Goal: Information Seeking & Learning: Learn about a topic

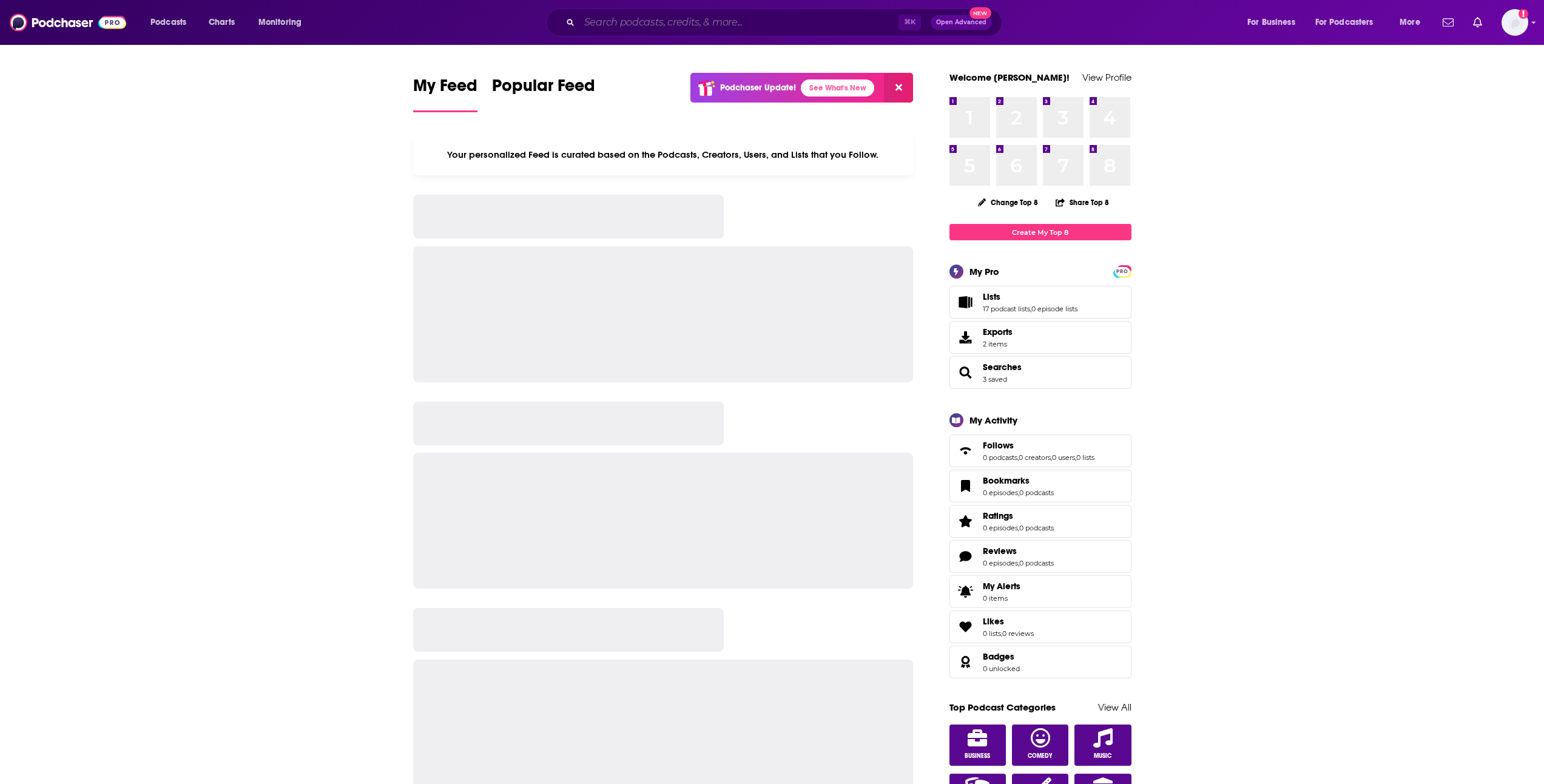
click at [611, 26] on input "Search podcasts, credits, & more..." at bounding box center [739, 23] width 319 height 20
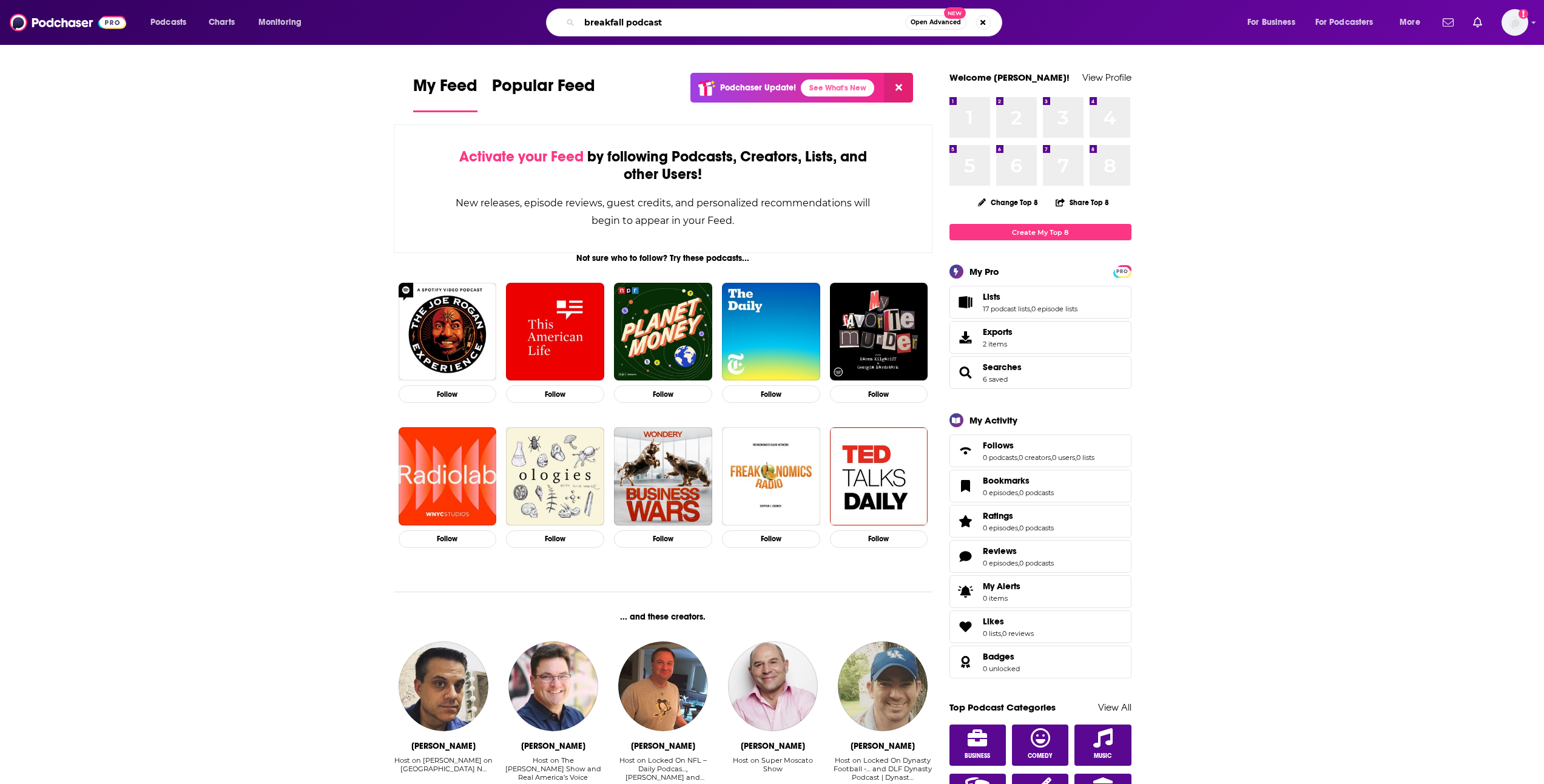
type input "breakfall podcast"
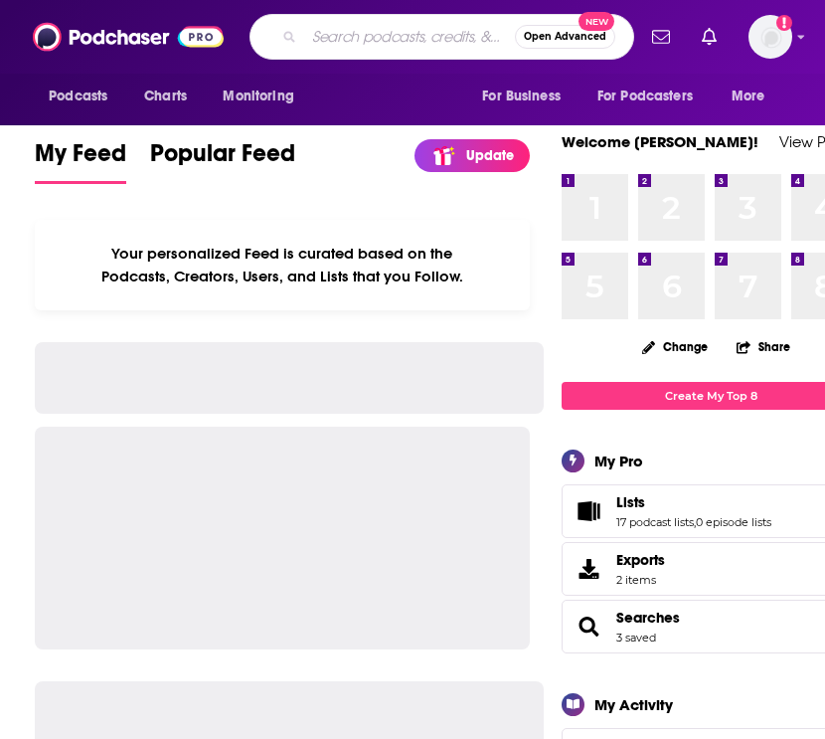
click at [385, 29] on input "Search podcasts, credits, & more..." at bounding box center [409, 37] width 211 height 32
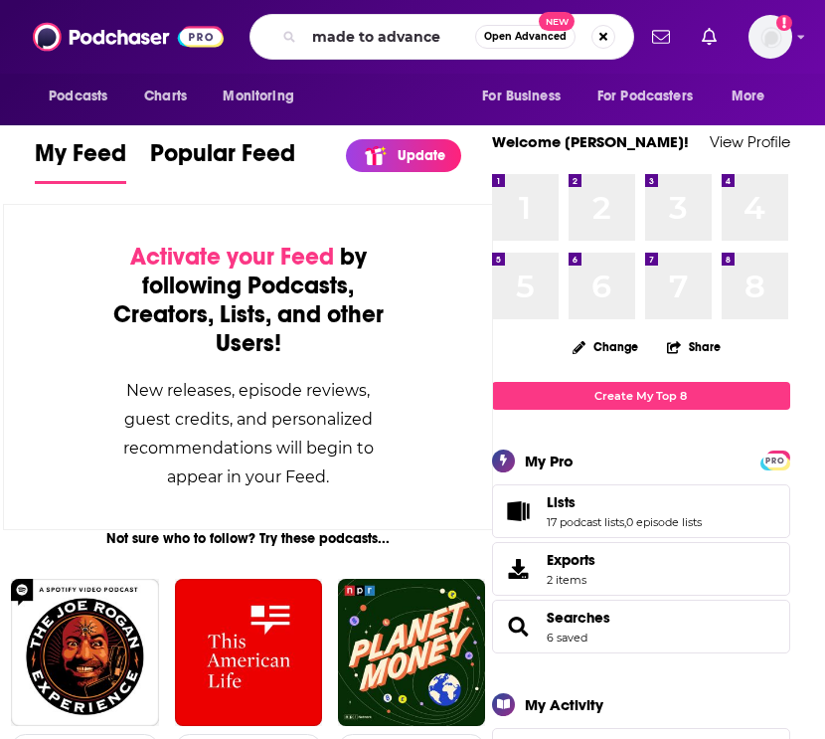
type input "made to advance"
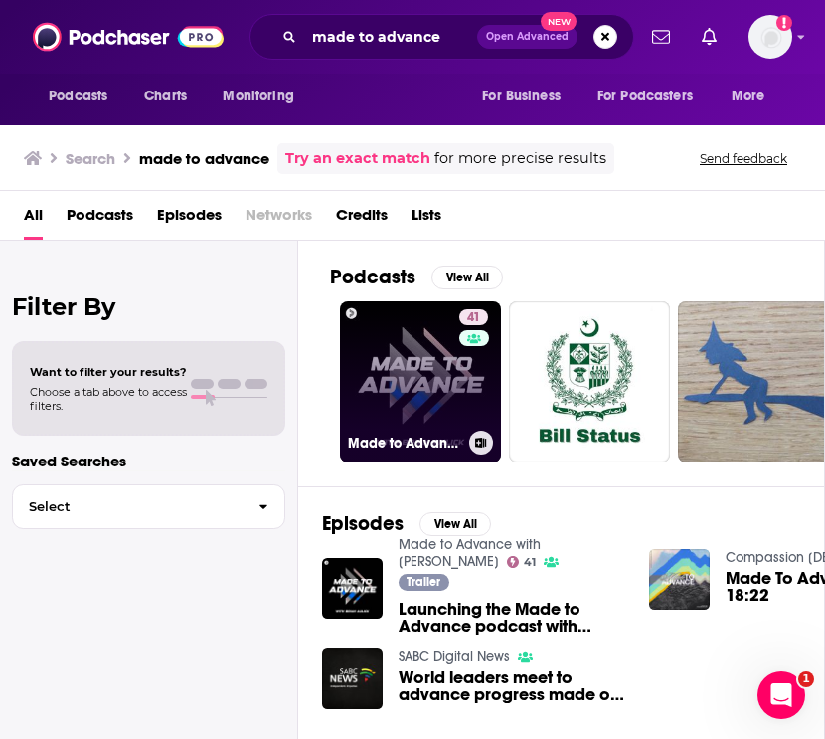
click at [441, 401] on link "41 Made to Advance with [PERSON_NAME]" at bounding box center [420, 381] width 161 height 161
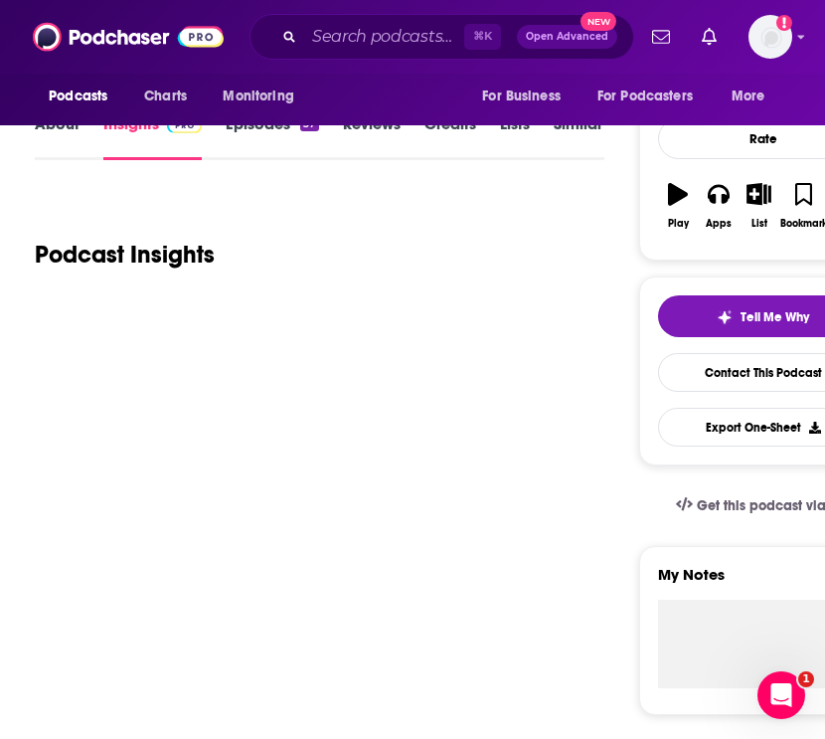
scroll to position [329, 0]
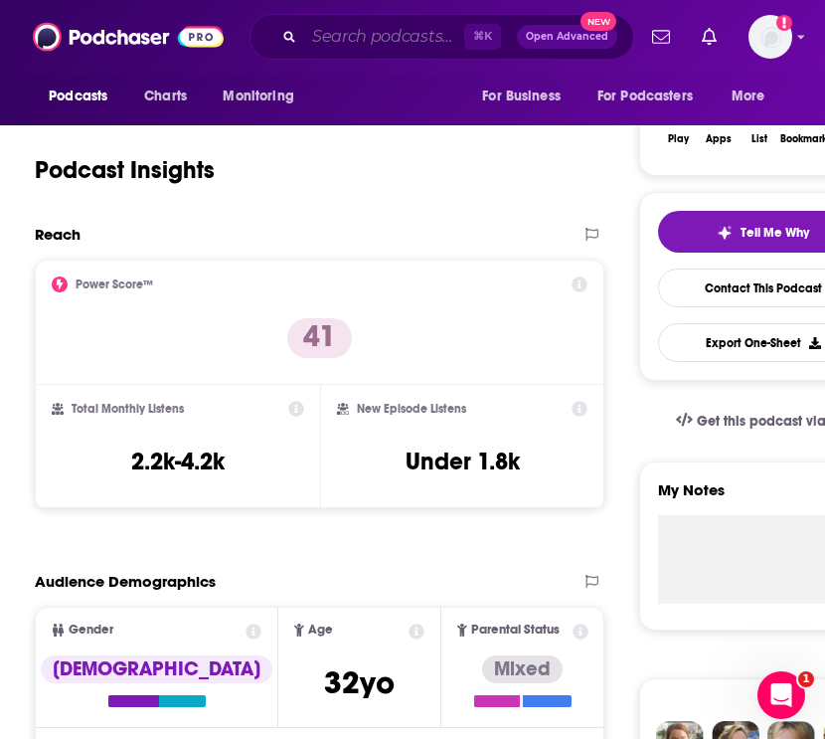
click at [404, 45] on input "Search podcasts, credits, & more..." at bounding box center [384, 37] width 160 height 32
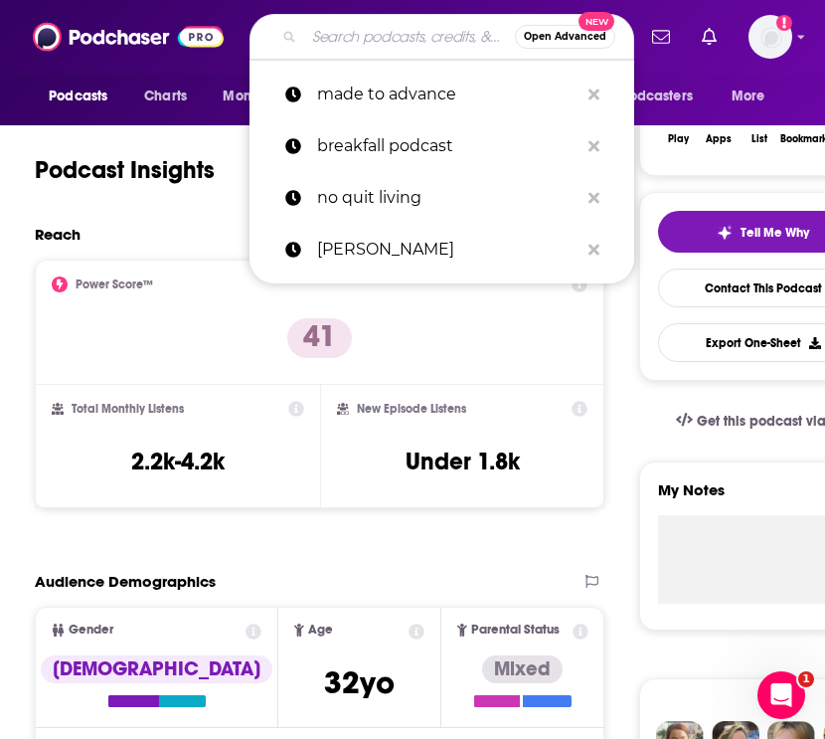
paste input "Limbitless Podcast"
type input "Limbitless Podcast"
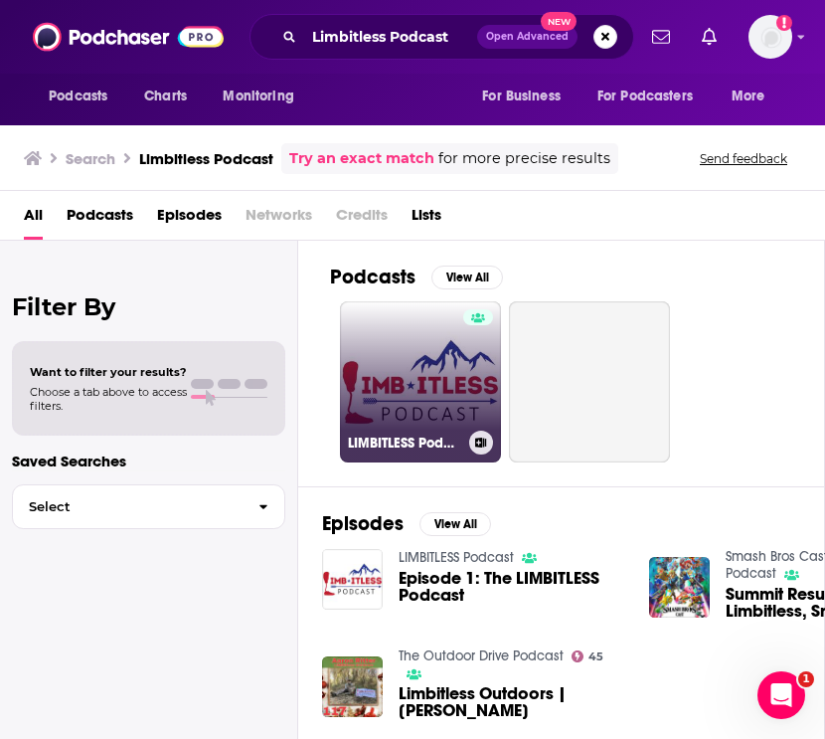
click at [455, 301] on link "LIMBITLESS Podcast" at bounding box center [420, 381] width 161 height 161
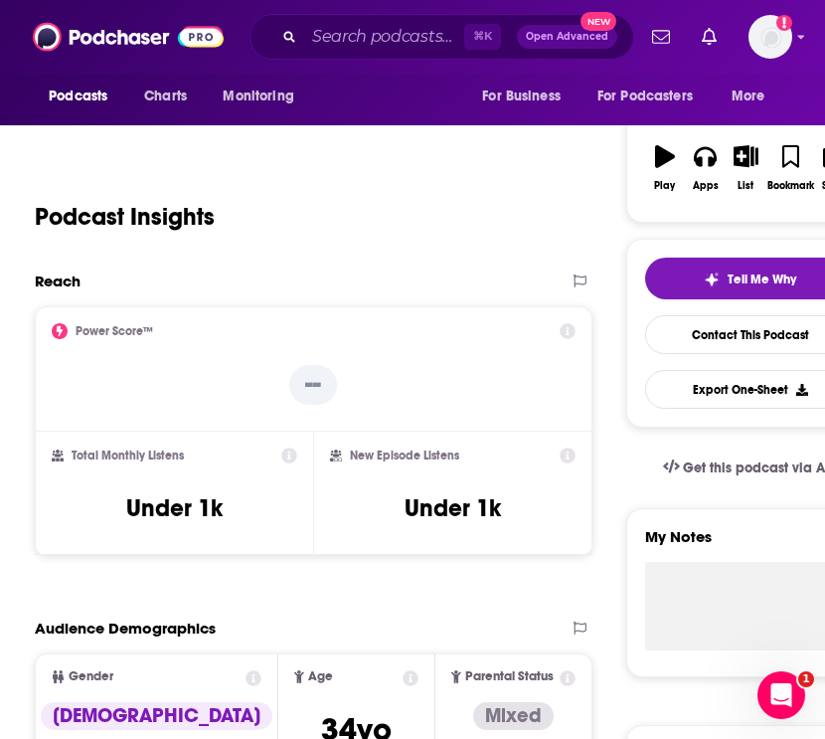
scroll to position [283, 0]
